Goal: Task Accomplishment & Management: Manage account settings

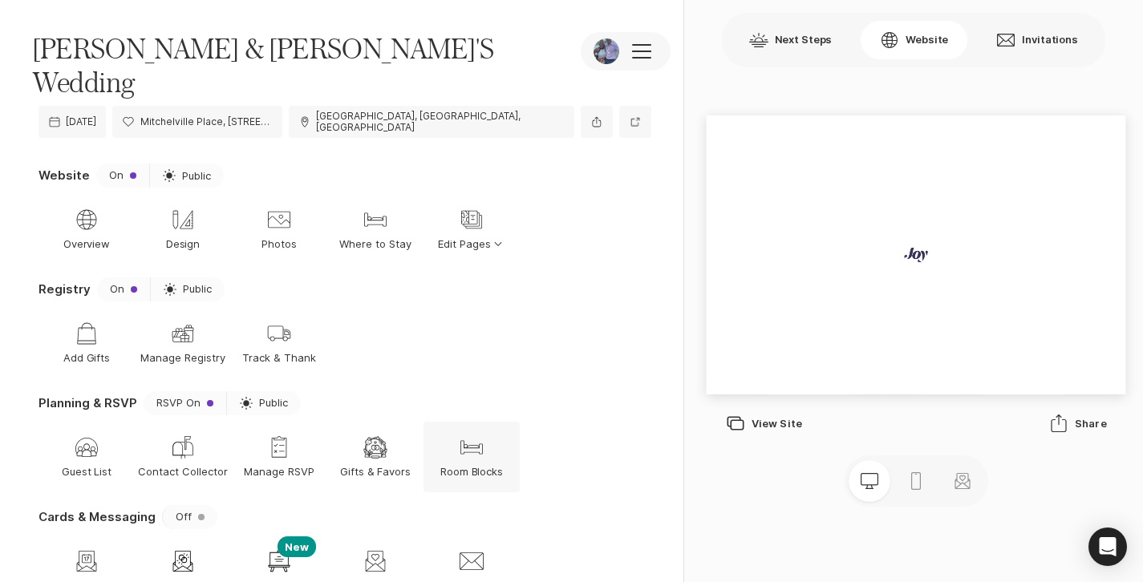
click at [474, 464] on p "Room Blocks" at bounding box center [471, 471] width 63 height 14
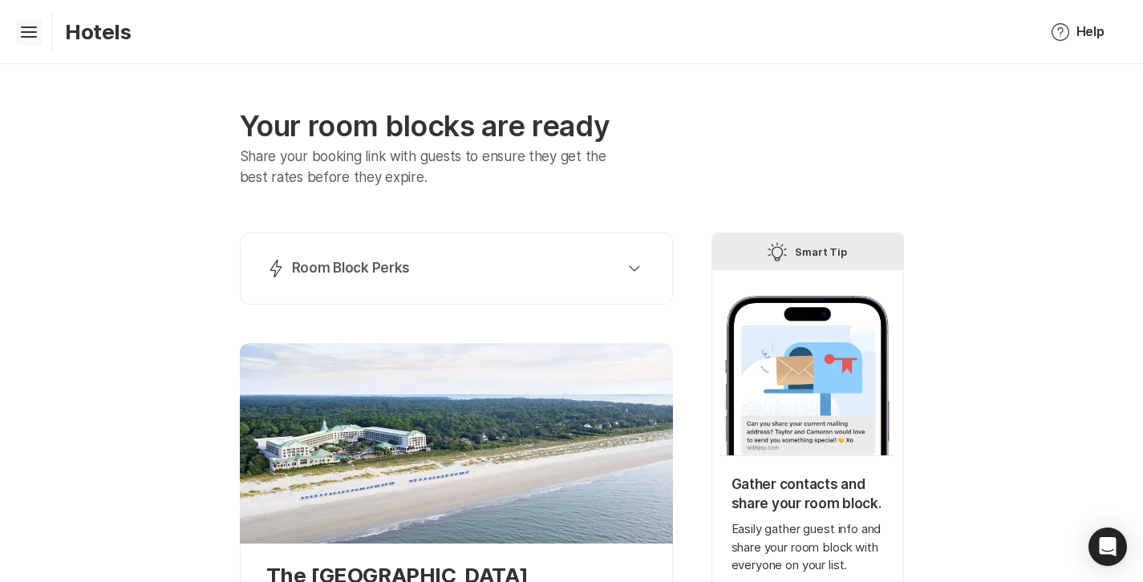
click at [39, 27] on icon "Hamburger" at bounding box center [29, 32] width 26 height 26
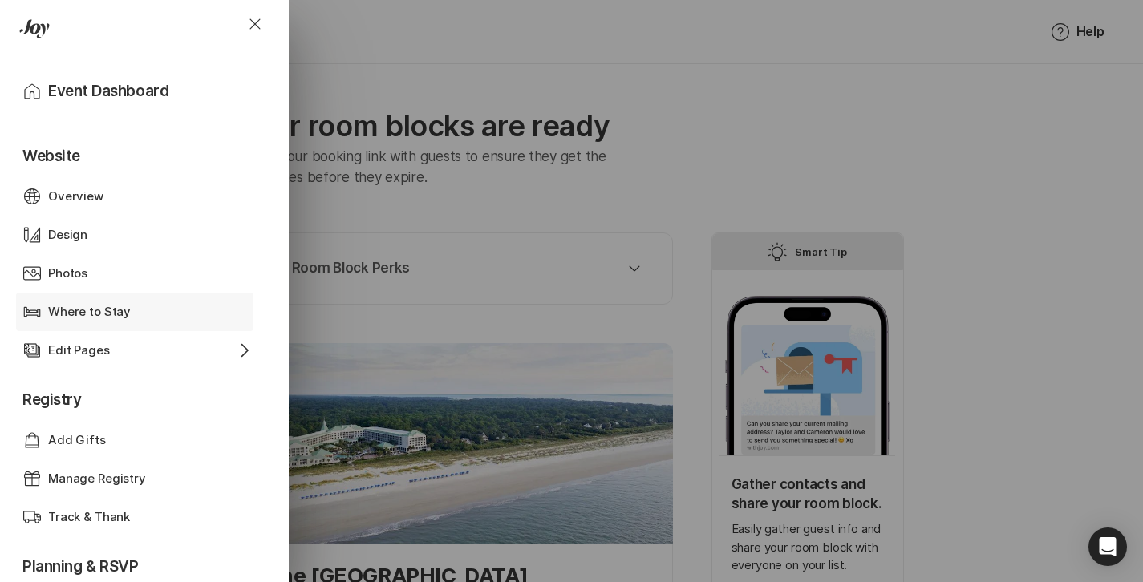
click at [97, 313] on p "Where to Stay" at bounding box center [89, 312] width 83 height 18
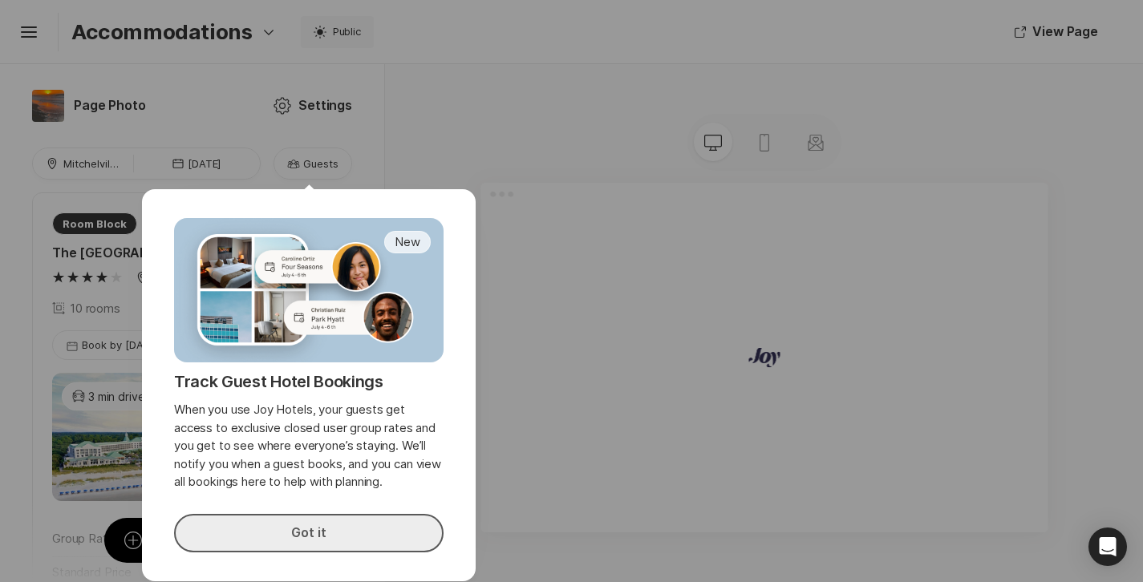
click at [376, 524] on button "Got it" at bounding box center [308, 533] width 269 height 38
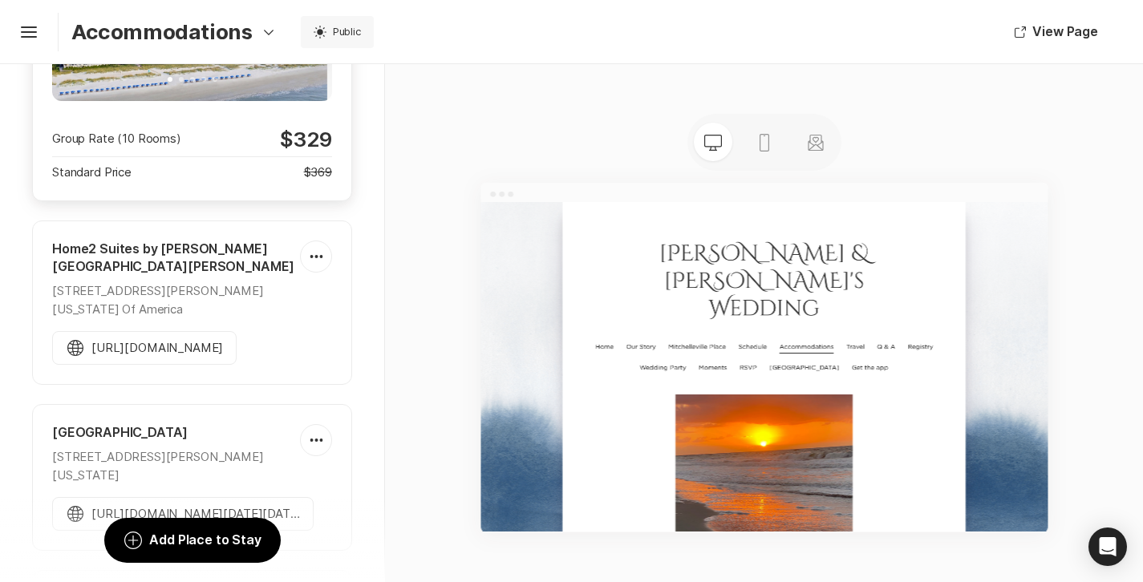
scroll to position [406, 0]
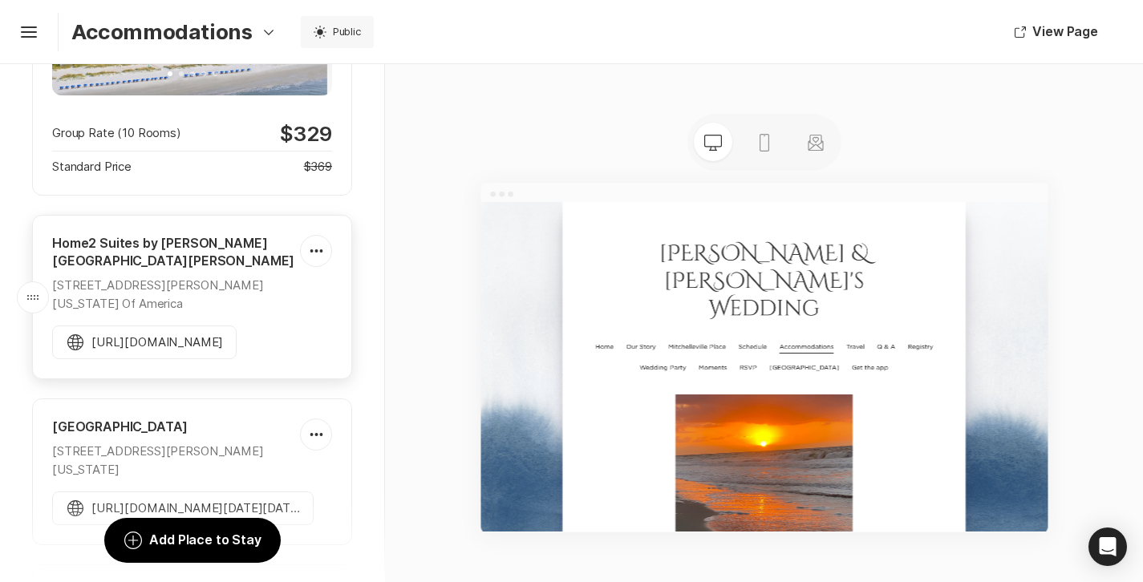
click at [225, 301] on div "[STREET_ADDRESS][PERSON_NAME][US_STATE] Of America" at bounding box center [176, 295] width 248 height 36
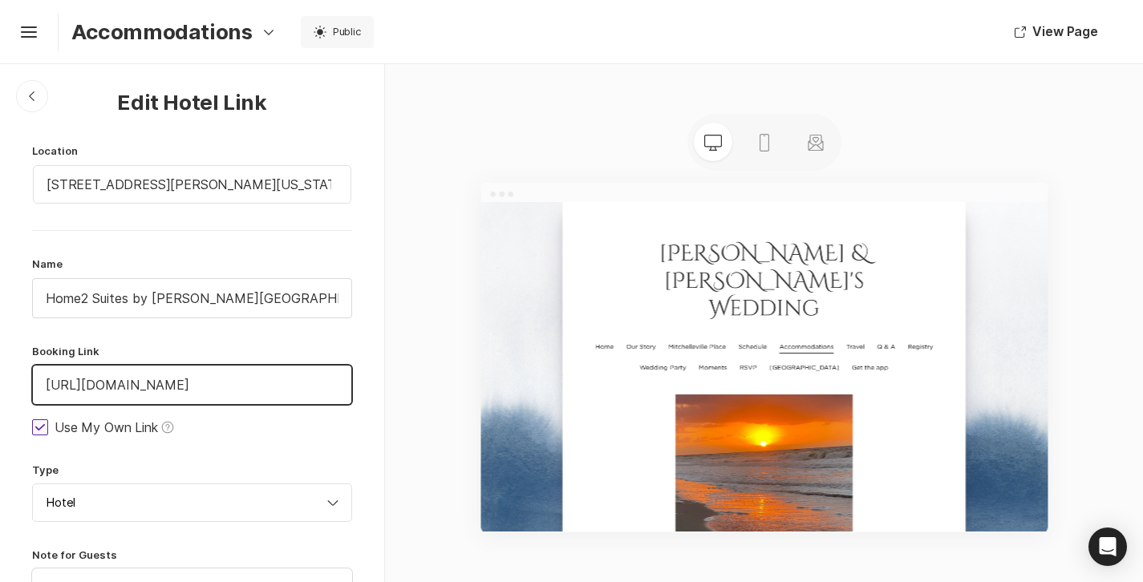
click at [294, 382] on input "[URL][DOMAIN_NAME]" at bounding box center [192, 385] width 318 height 38
drag, startPoint x: 294, startPoint y: 382, endPoint x: -6, endPoint y: 368, distance: 301.0
click at [0, 368] on html "Hamburger Accommodations Option Select Down Design Email Design Event Details u…" at bounding box center [571, 291] width 1143 height 582
click at [32, 103] on div "Chevron Left Square" at bounding box center [32, 96] width 32 height 32
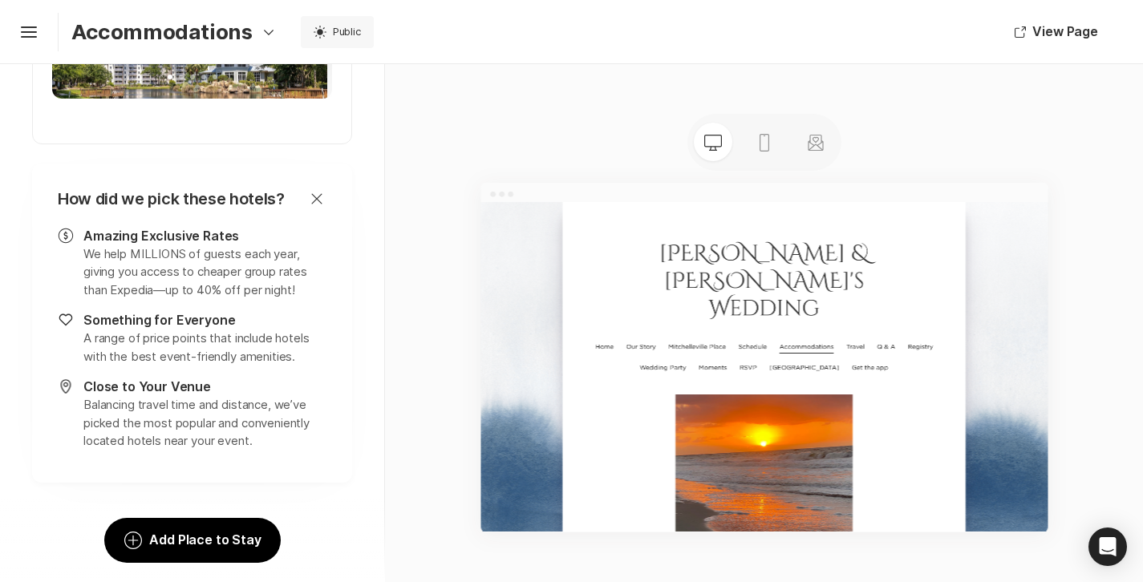
scroll to position [3485, 0]
click at [308, 204] on icon "Close" at bounding box center [316, 198] width 19 height 19
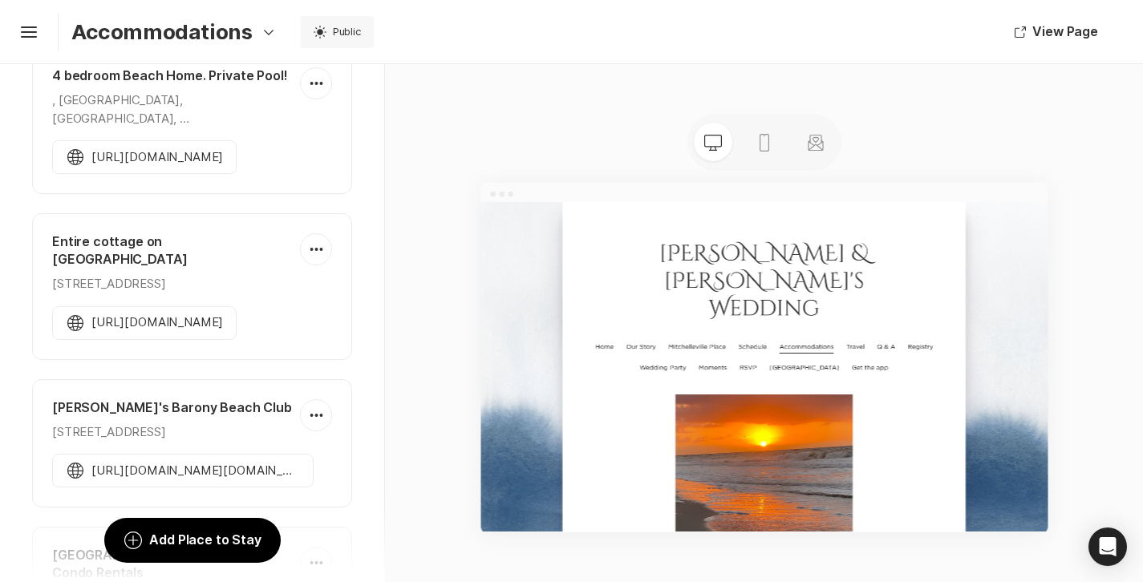
scroll to position [174, 0]
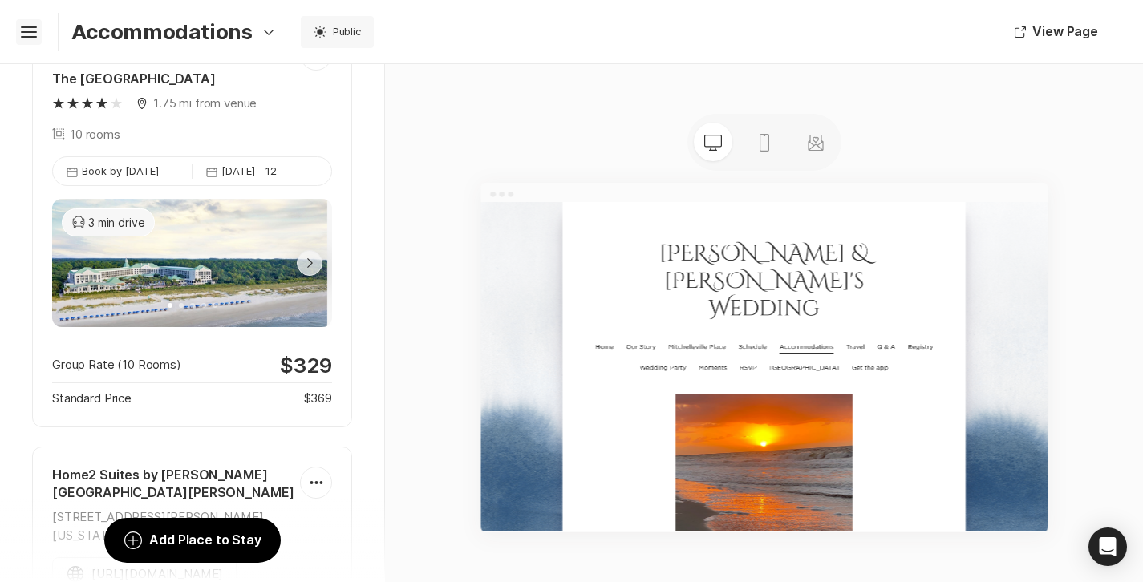
click at [19, 39] on icon "Hamburger" at bounding box center [29, 32] width 26 height 26
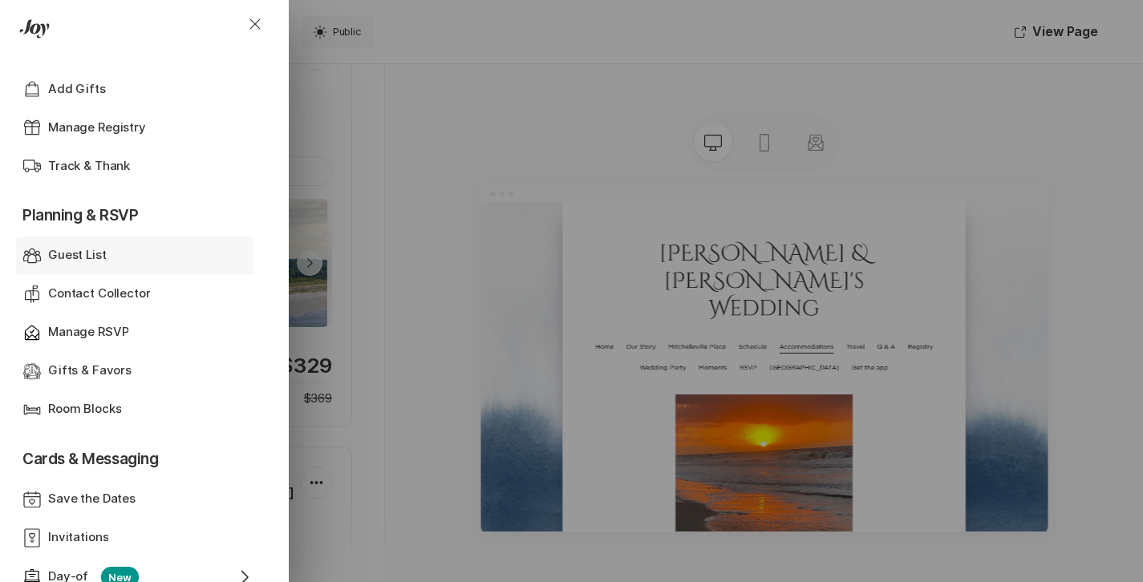
scroll to position [352, 0]
click at [121, 245] on div "Guest List" at bounding box center [134, 254] width 173 height 18
